Goal: Find specific page/section: Find specific page/section

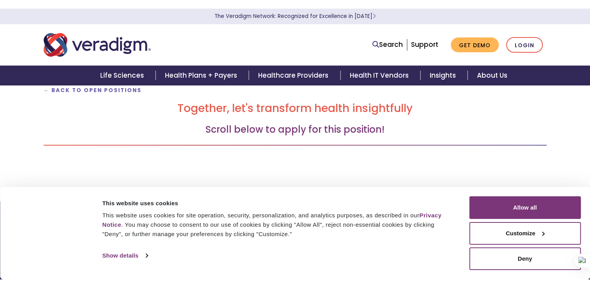
scroll to position [65, 0]
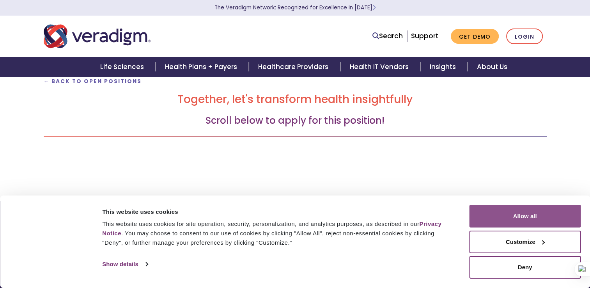
click at [503, 217] on button "Allow all" at bounding box center [524, 216] width 111 height 23
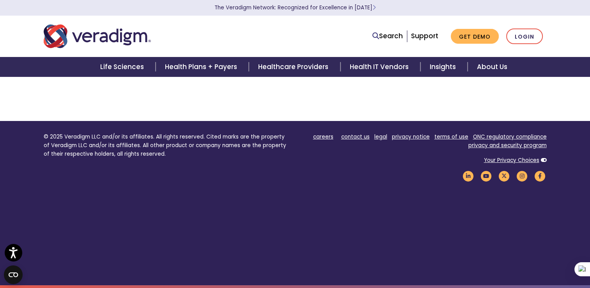
scroll to position [0, 0]
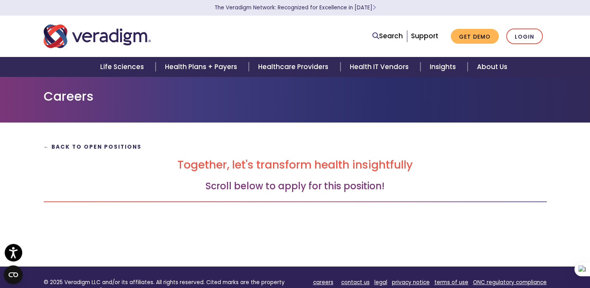
click at [75, 147] on strong "← Back to Open Positions" at bounding box center [93, 146] width 98 height 7
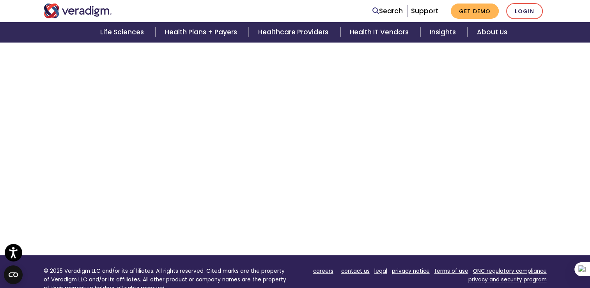
scroll to position [167, 0]
